Goal: Task Accomplishment & Management: Manage account settings

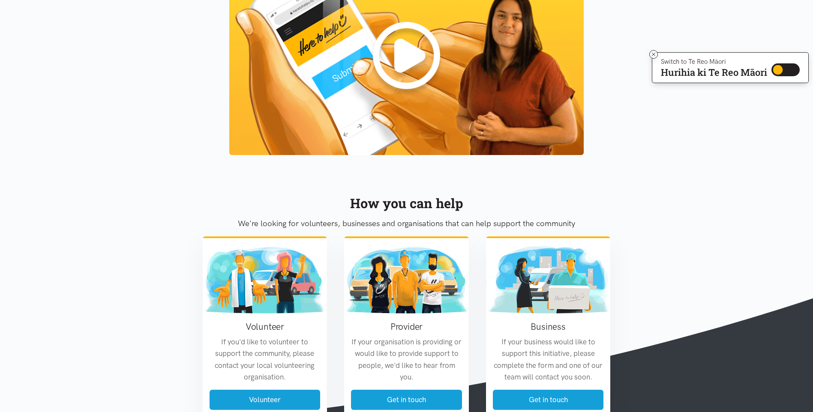
scroll to position [966, 0]
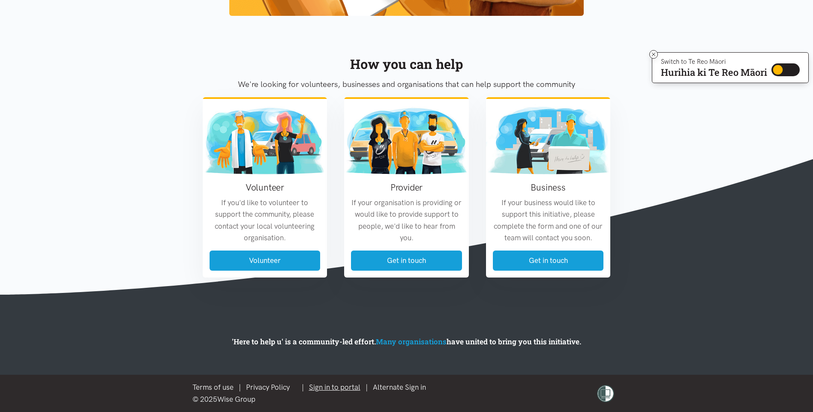
click at [342, 388] on link "Sign in to portal" at bounding box center [334, 387] width 51 height 9
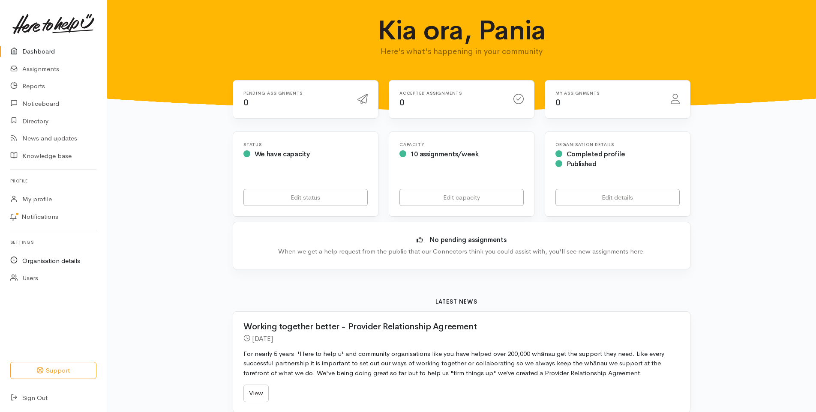
click at [32, 259] on link "Organisation details" at bounding box center [53, 261] width 107 height 18
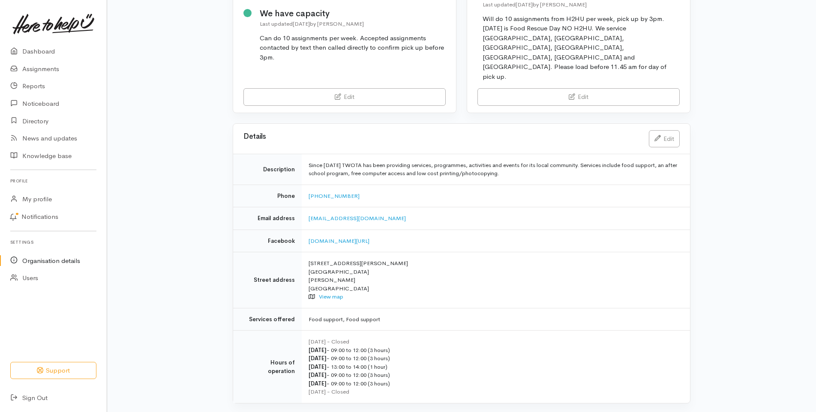
scroll to position [152, 0]
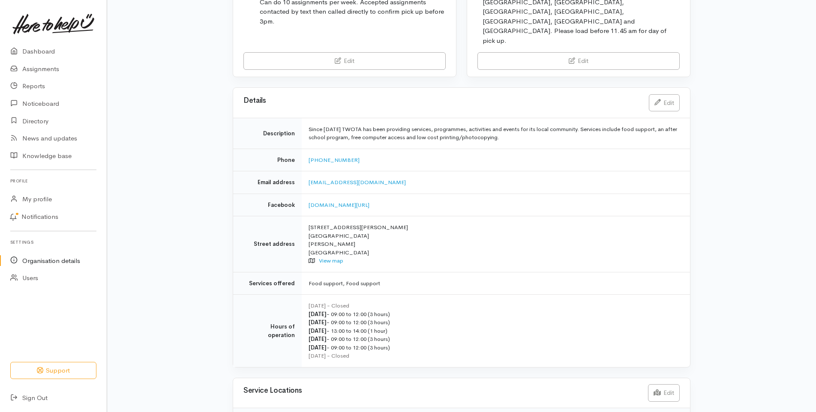
drag, startPoint x: 345, startPoint y: 301, endPoint x: 403, endPoint y: 303, distance: 58.7
click at [403, 327] on div "Wednesday - 13:00 to 14:00 (1 hour)" at bounding box center [494, 331] width 371 height 9
copy div "13:00 to 14:00 (1 hour)"
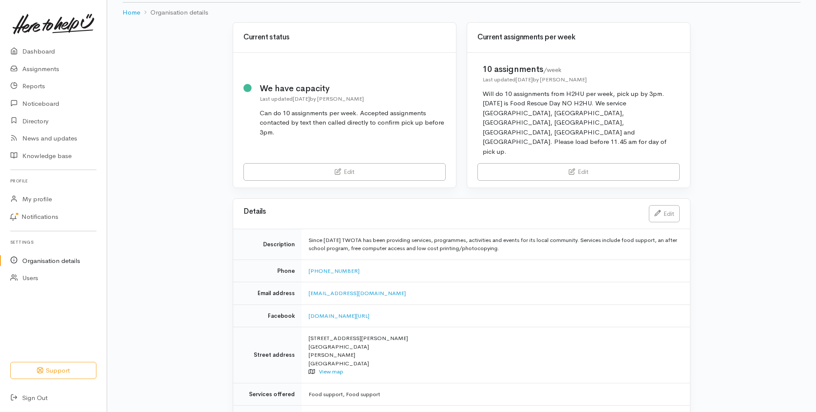
scroll to position [24, 0]
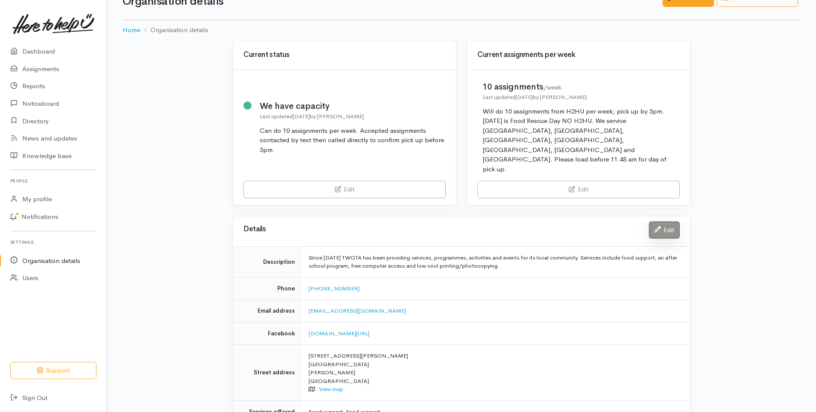
click at [671, 222] on link "Edit" at bounding box center [664, 231] width 31 height 18
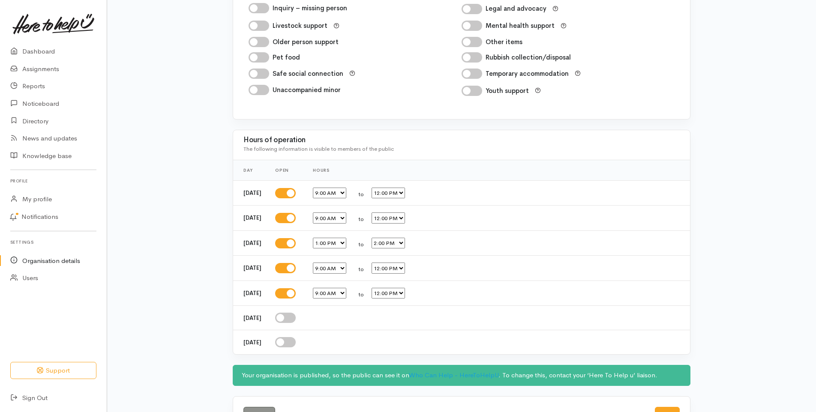
scroll to position [1010, 0]
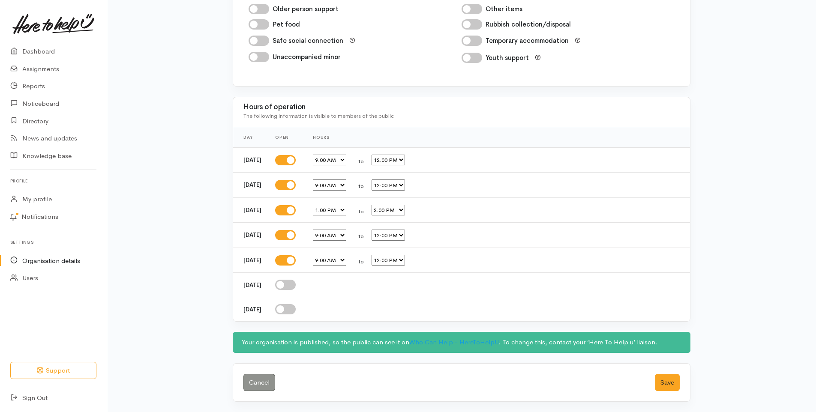
click at [346, 210] on select "12:00 AM 12:15 AM 12:30 AM 12:45 AM 1:00 AM 1:15 AM 1:30 AM 1:45 AM 2:00 AM 2:1…" at bounding box center [329, 210] width 33 height 11
click at [346, 209] on select "12:00 AM 12:15 AM 12:30 AM 12:45 AM 1:00 AM 1:15 AM 1:30 AM 1:45 AM 2:00 AM 2:1…" at bounding box center [329, 210] width 33 height 11
click at [405, 209] on select "12:00 AM 12:15 AM 12:30 AM 12:45 AM 1:00 AM 1:15 AM 1:30 AM 1:45 AM 2:00 AM 2:1…" at bounding box center [388, 210] width 33 height 11
click at [495, 144] on th "Hours" at bounding box center [498, 137] width 384 height 21
click at [296, 209] on input "checkbox" at bounding box center [285, 210] width 21 height 10
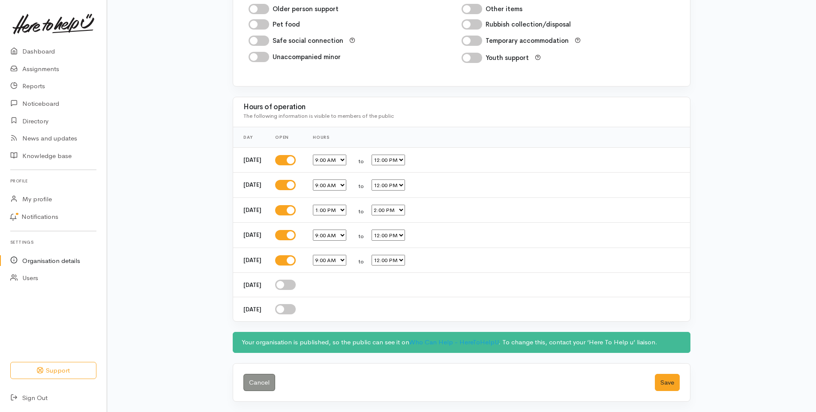
checkbox input "false"
click at [405, 159] on select "12:00 AM 12:15 AM 12:30 AM 12:45 AM 1:00 AM 1:15 AM 1:30 AM 1:45 AM 2:00 AM 2:1…" at bounding box center [388, 160] width 33 height 11
select select "11:45"
click at [384, 155] on select "12:00 AM 12:15 AM 12:30 AM 12:45 AM 1:00 AM 1:15 AM 1:30 AM 1:45 AM 2:00 AM 2:1…" at bounding box center [388, 160] width 33 height 11
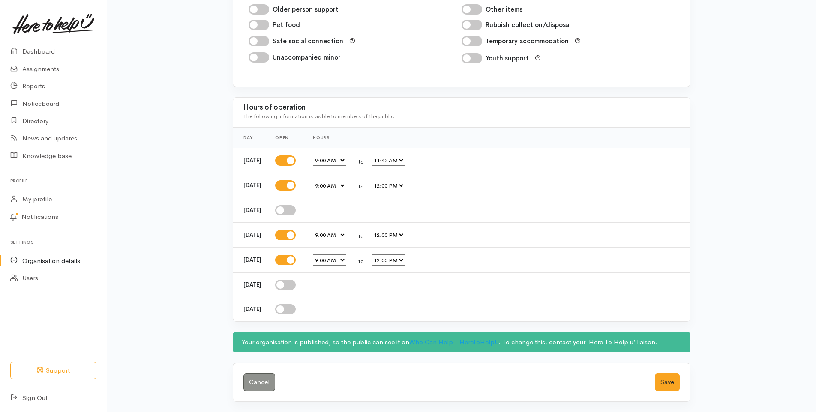
click at [405, 185] on select "12:00 AM 12:15 AM 12:30 AM 12:45 AM 1:00 AM 1:15 AM 1:30 AM 1:45 AM 2:00 AM 2:1…" at bounding box center [388, 185] width 33 height 11
select select "11:45"
click at [384, 180] on select "12:00 AM 12:15 AM 12:30 AM 12:45 AM 1:00 AM 1:15 AM 1:30 AM 1:45 AM 2:00 AM 2:1…" at bounding box center [388, 185] width 33 height 11
click at [405, 234] on select "12:00 AM 12:15 AM 12:30 AM 12:45 AM 1:00 AM 1:15 AM 1:30 AM 1:45 AM 2:00 AM 2:1…" at bounding box center [388, 235] width 33 height 11
select select "11:45"
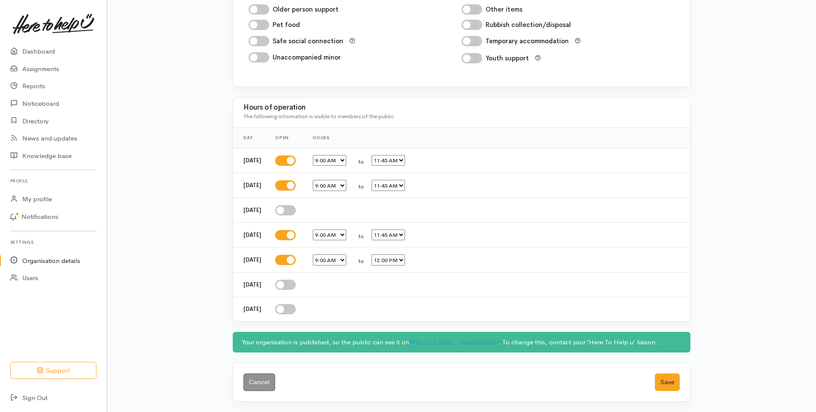
click at [384, 230] on select "12:00 AM 12:15 AM 12:30 AM 12:45 AM 1:00 AM 1:15 AM 1:30 AM 1:45 AM 2:00 AM 2:1…" at bounding box center [388, 235] width 33 height 11
click at [405, 261] on select "12:00 AM 12:15 AM 12:30 AM 12:45 AM 1:00 AM 1:15 AM 1:30 AM 1:45 AM 2:00 AM 2:1…" at bounding box center [388, 260] width 33 height 11
select select "11:45"
click at [384, 255] on select "12:00 AM 12:15 AM 12:30 AM 12:45 AM 1:00 AM 1:15 AM 1:30 AM 1:45 AM 2:00 AM 2:1…" at bounding box center [388, 260] width 33 height 11
click at [665, 380] on button "Save" at bounding box center [667, 383] width 25 height 18
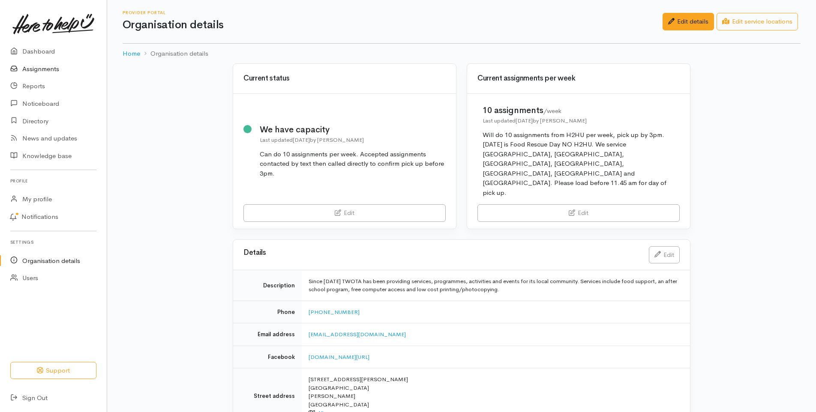
click at [46, 67] on link "Assignments" at bounding box center [53, 69] width 107 height 18
